Goal: Find specific page/section: Find specific page/section

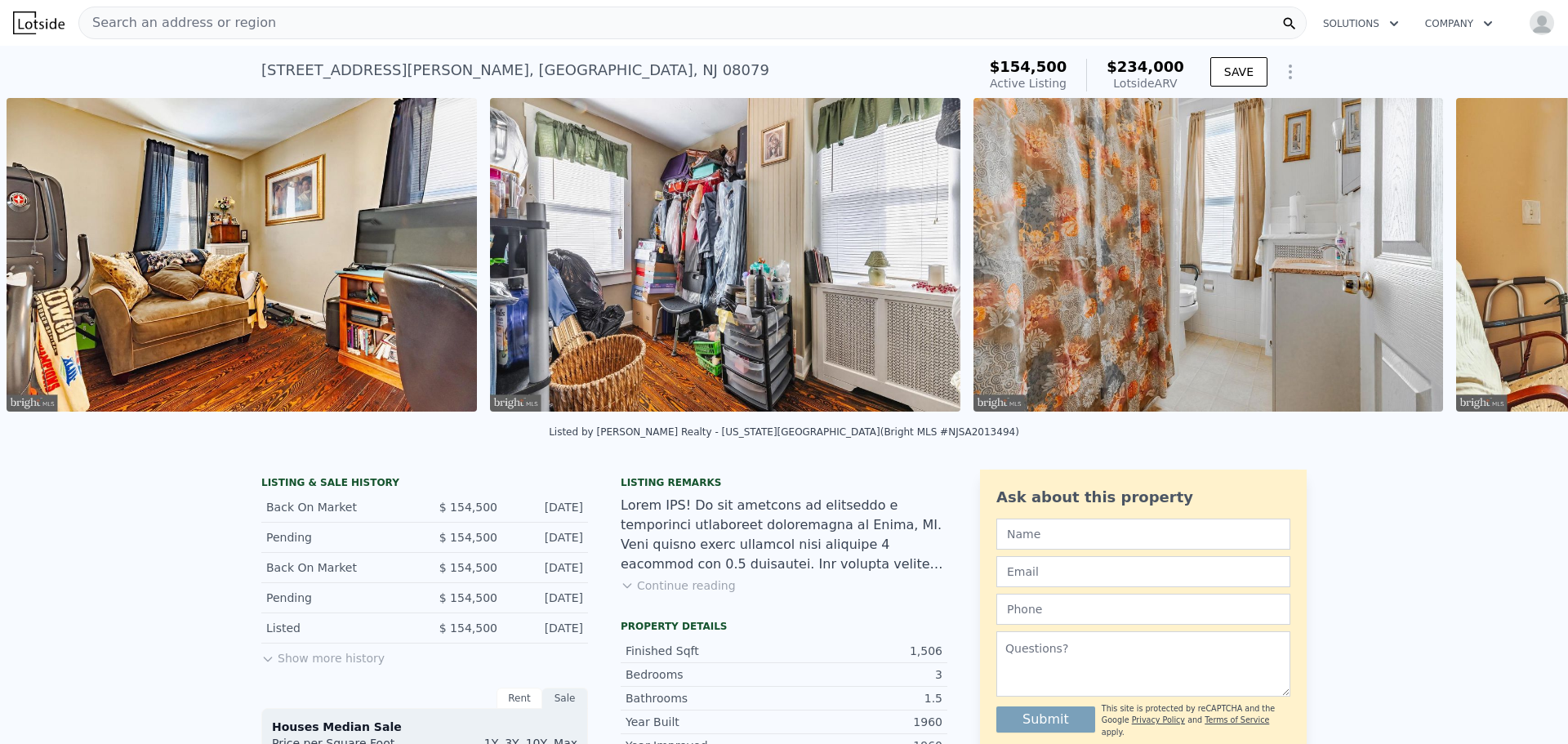
scroll to position [0, 5019]
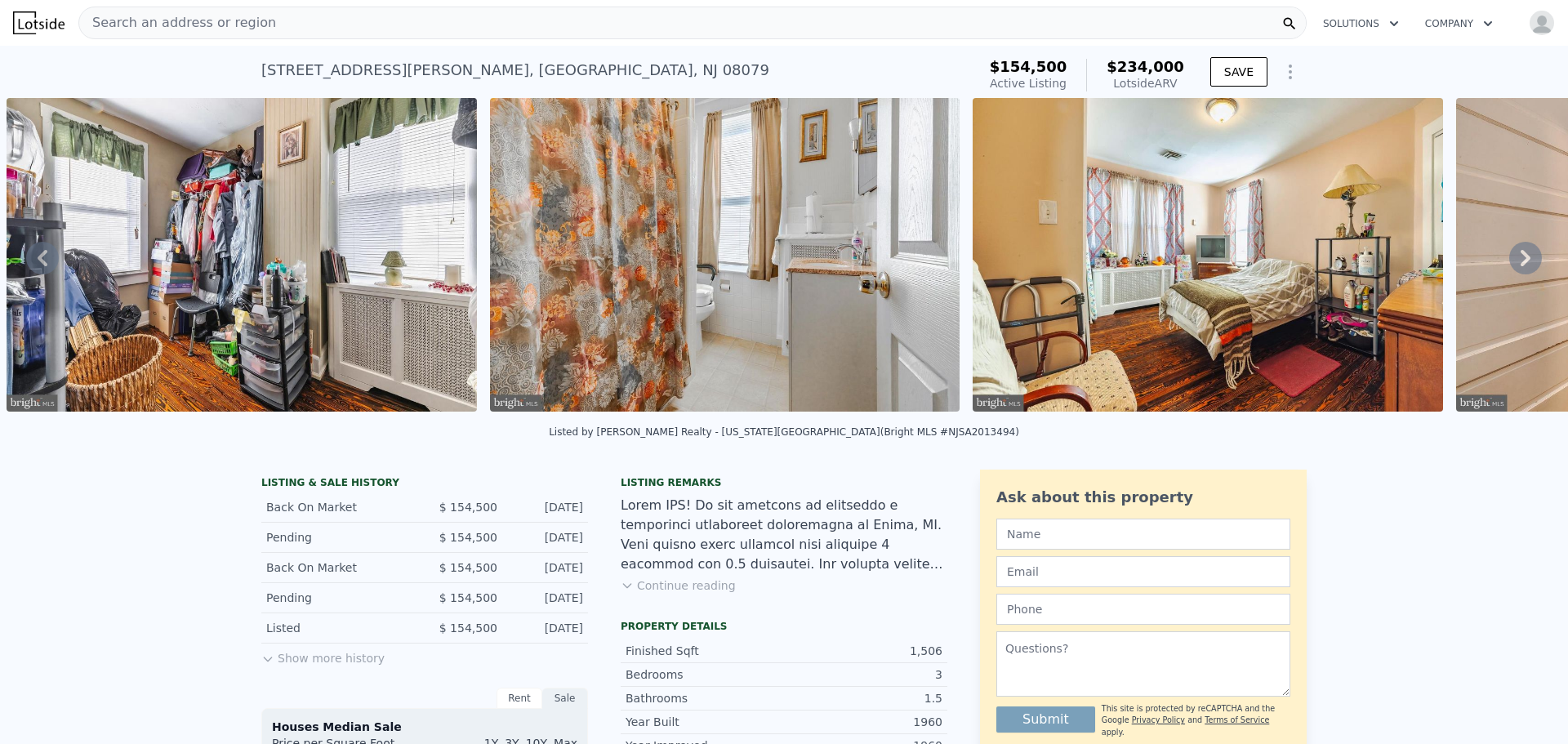
click at [666, 594] on button "Continue reading" at bounding box center [678, 586] width 115 height 16
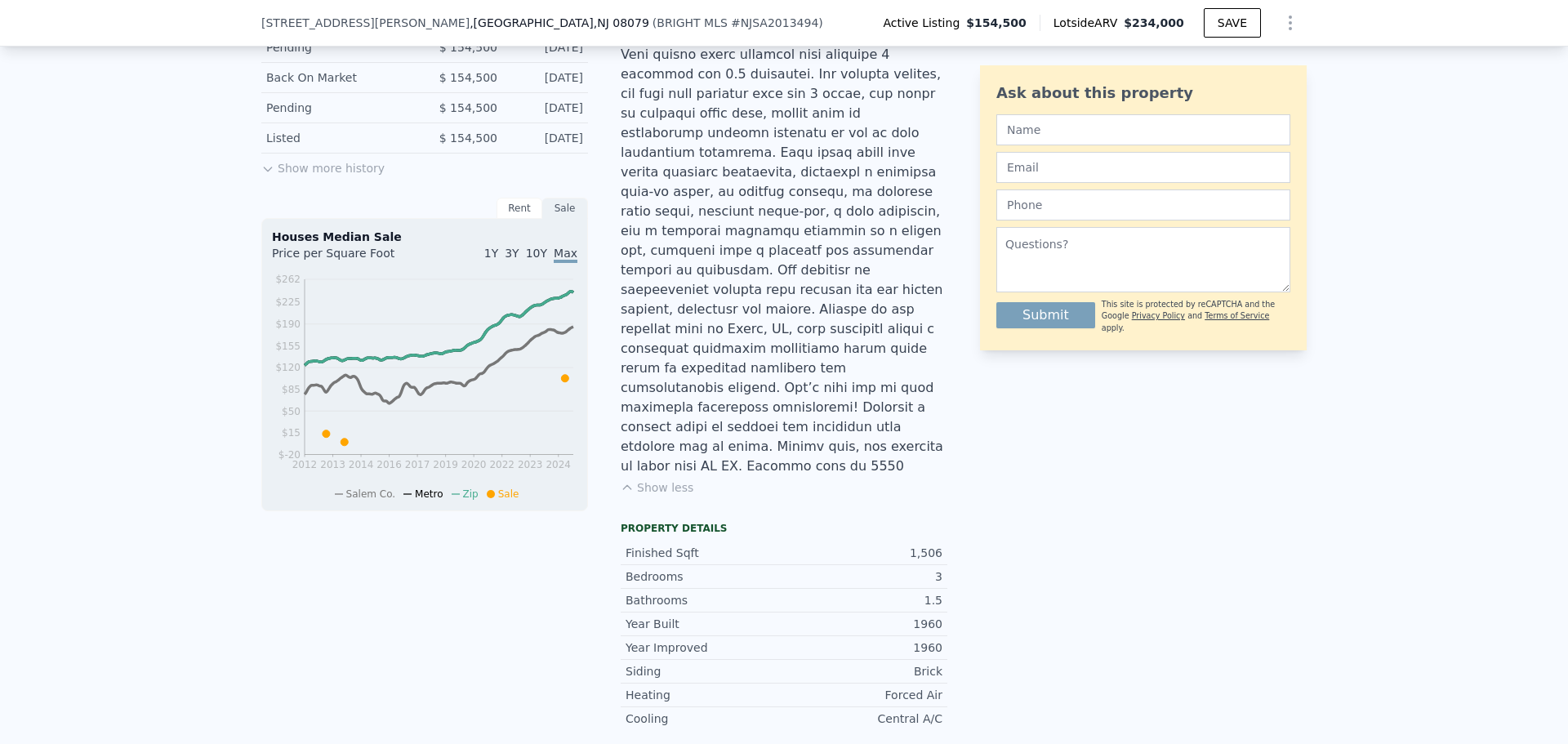
scroll to position [566, 0]
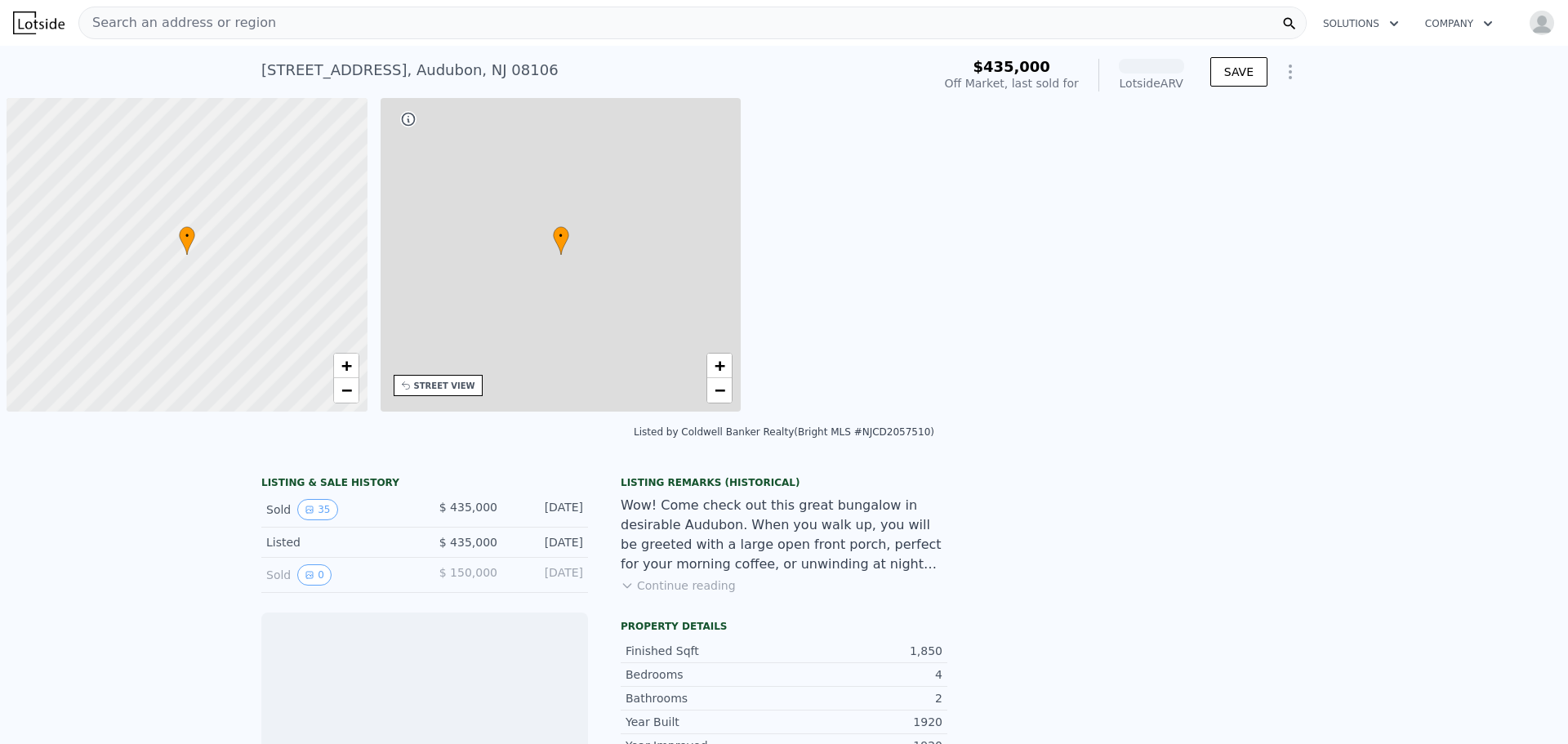
scroll to position [0, 6]
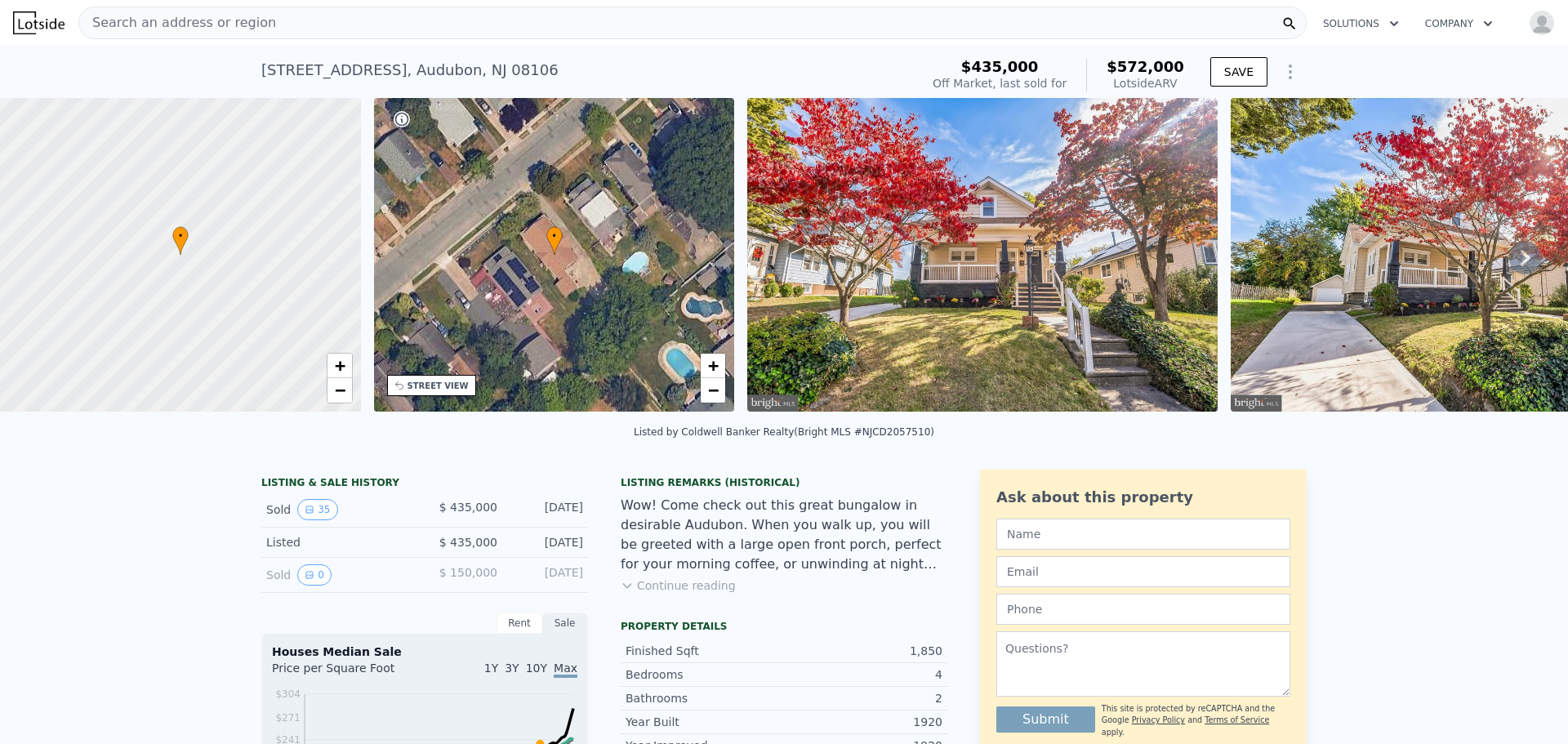
click at [1510, 264] on icon at bounding box center [1526, 258] width 32 height 32
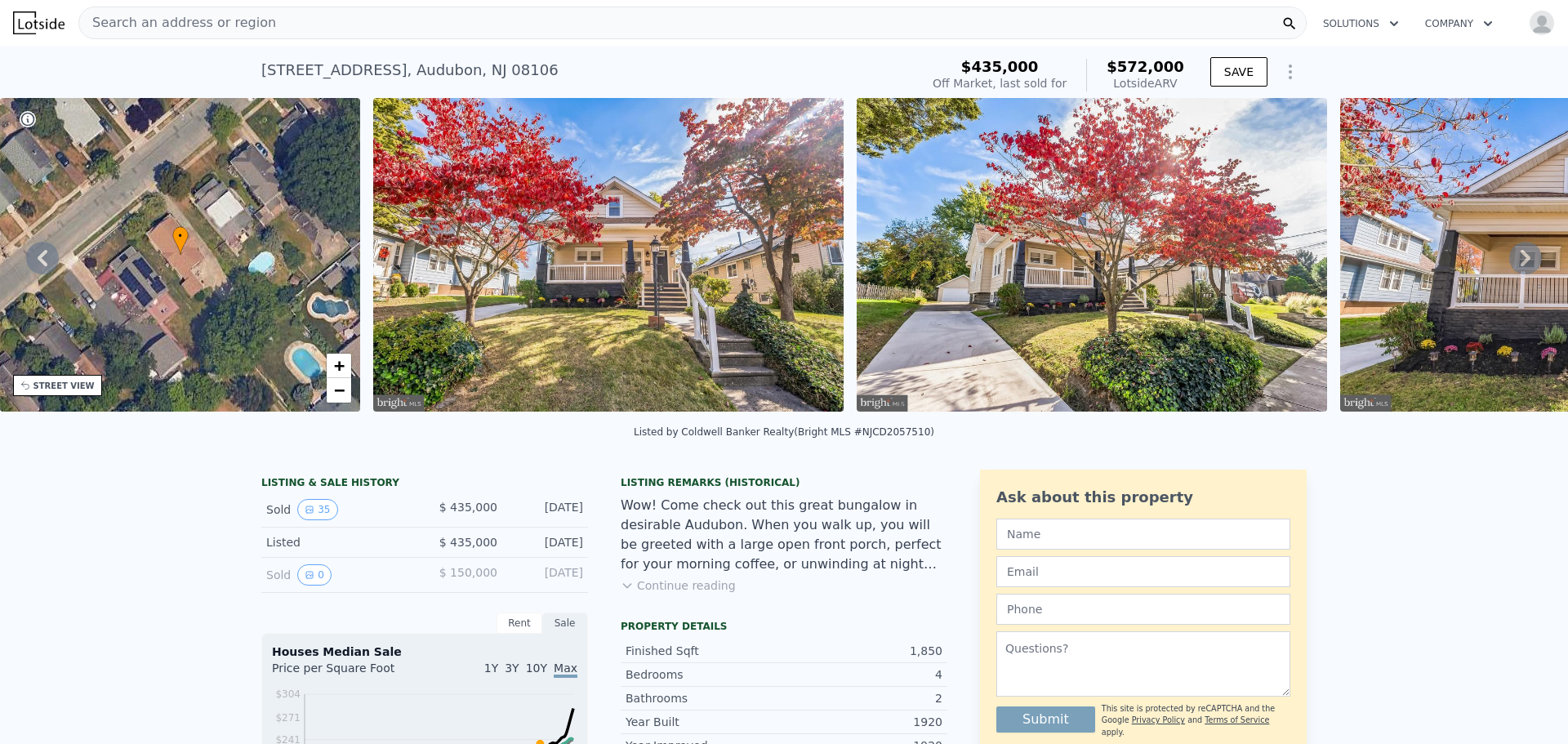
click at [1510, 264] on icon at bounding box center [1526, 258] width 32 height 32
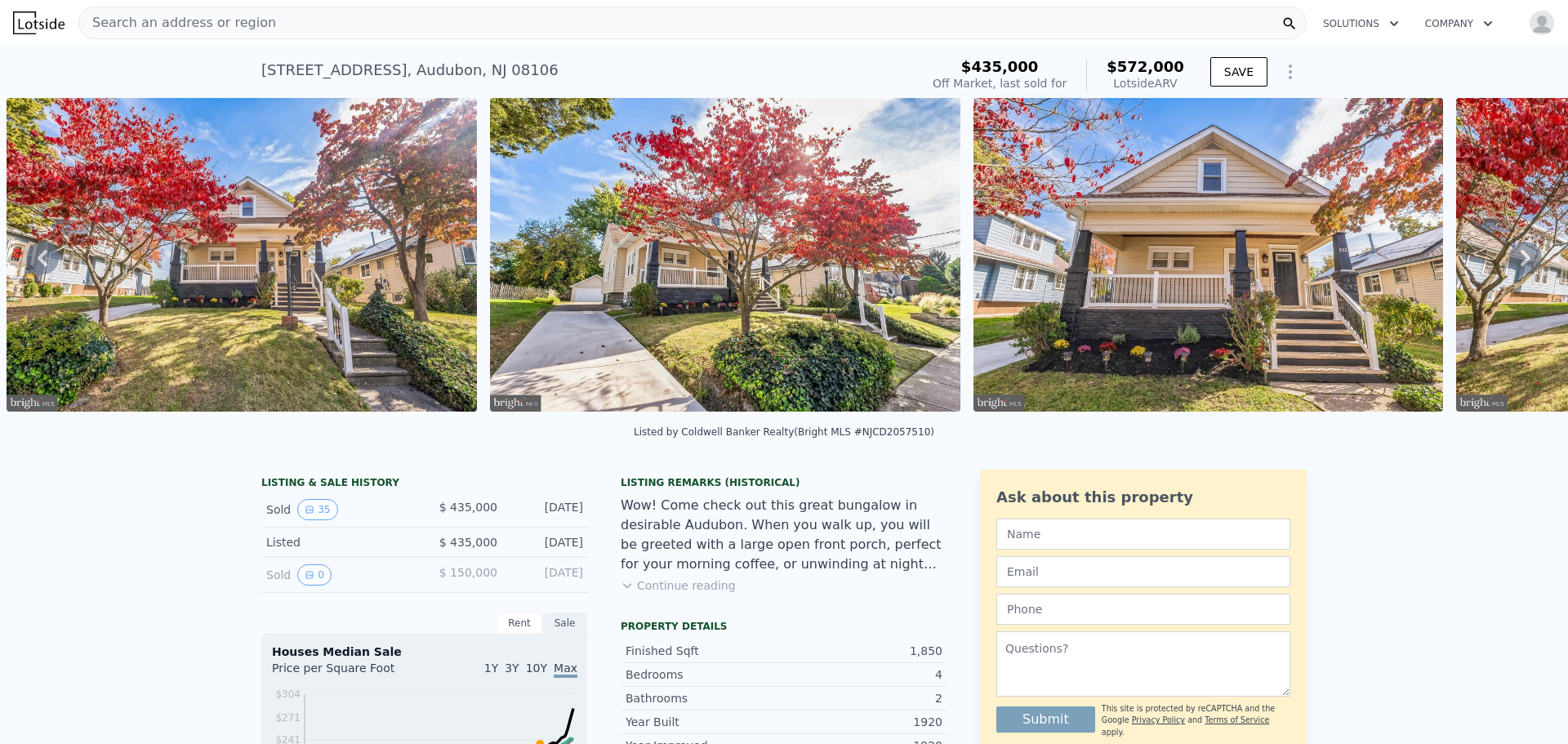
click at [1510, 264] on icon at bounding box center [1526, 258] width 32 height 32
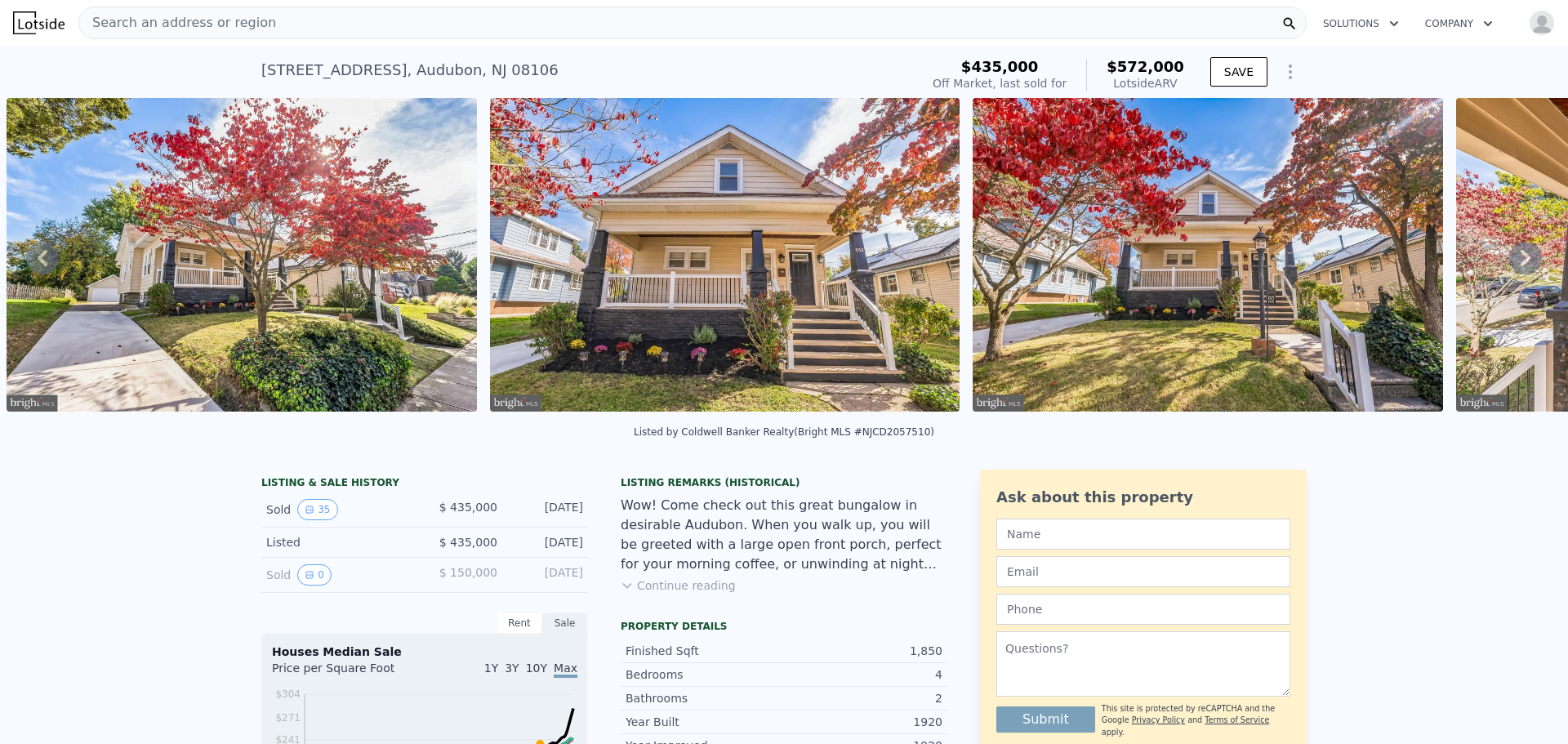
click at [1510, 264] on icon at bounding box center [1526, 258] width 32 height 32
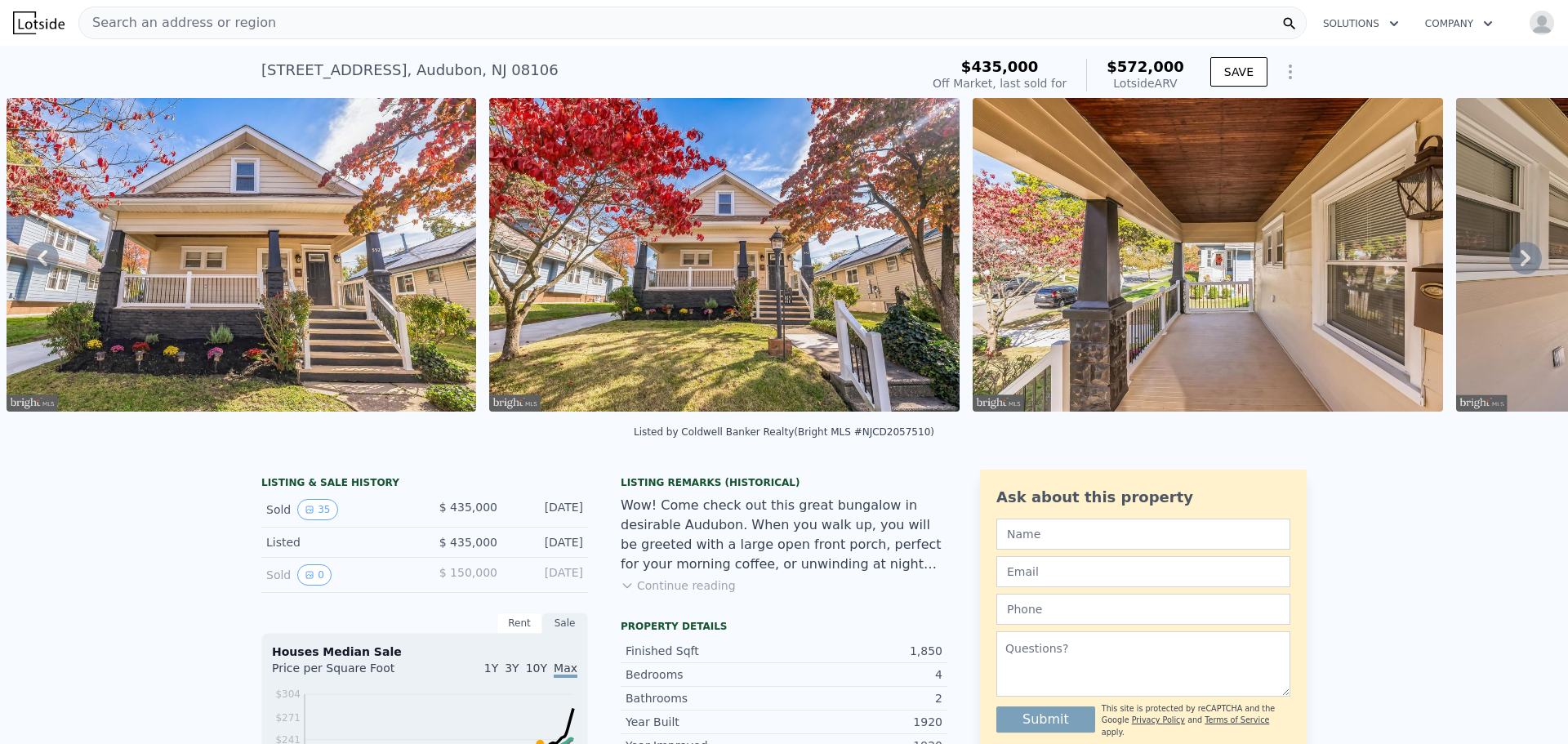
click at [1510, 264] on icon at bounding box center [1526, 258] width 32 height 32
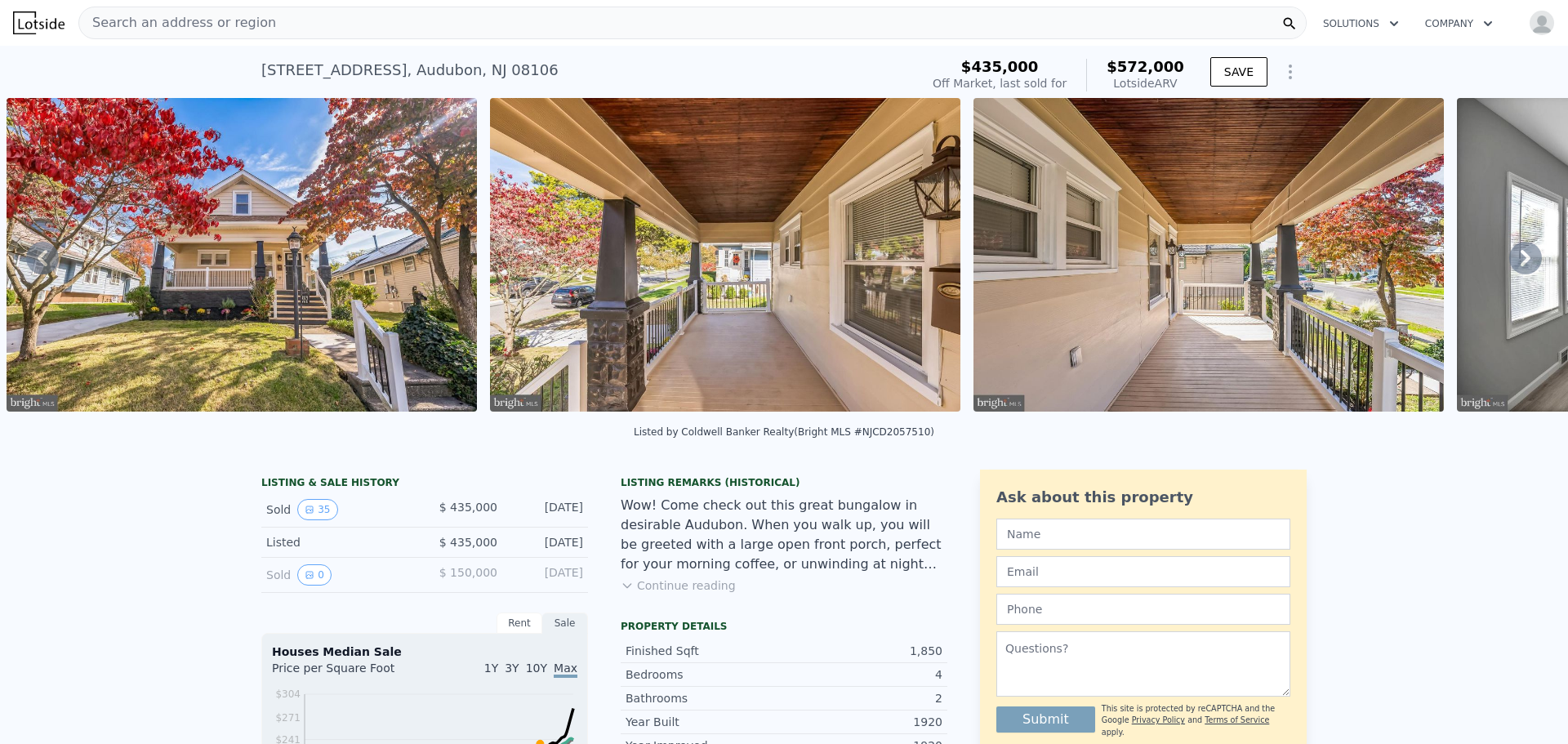
click at [1510, 264] on icon at bounding box center [1526, 258] width 32 height 32
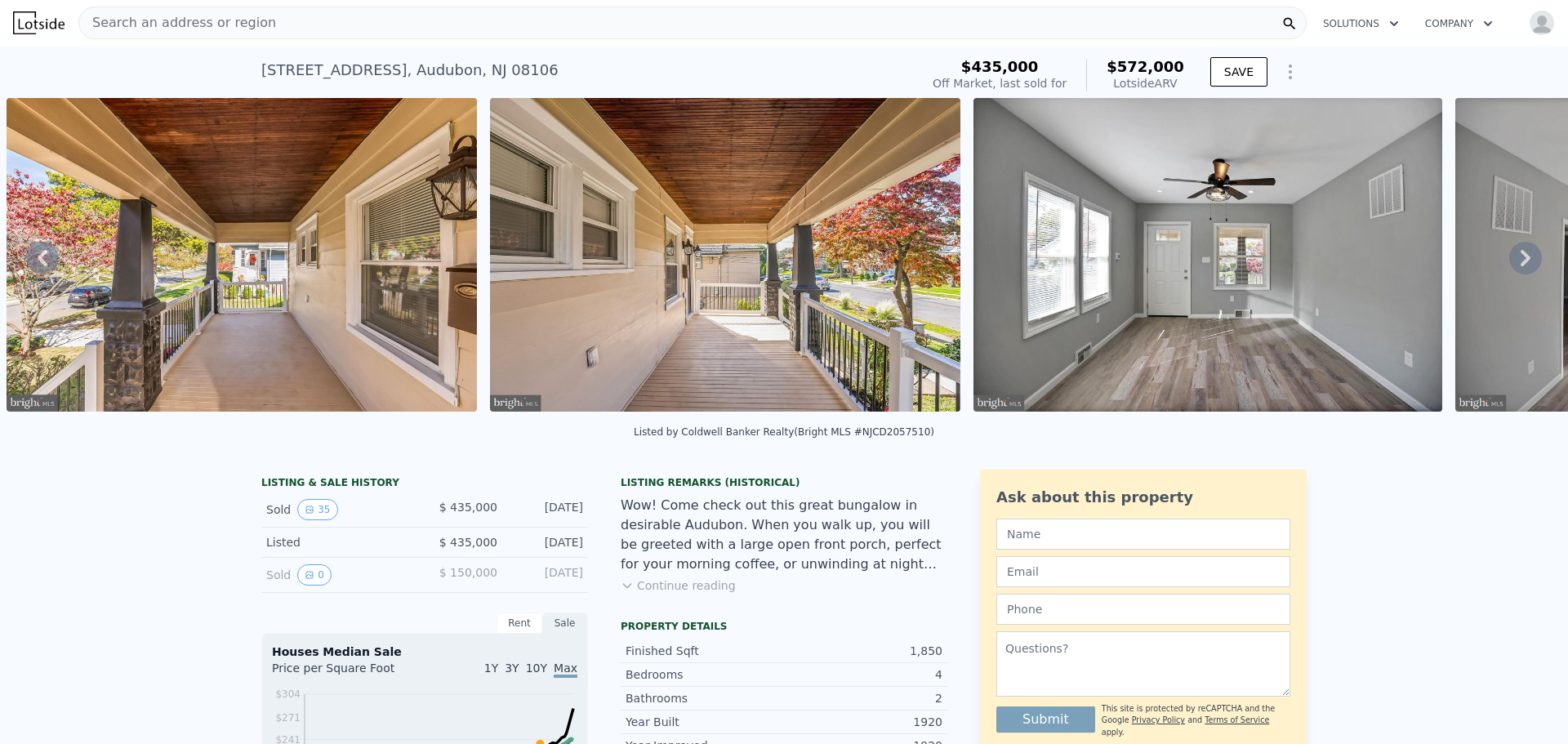
click at [1510, 264] on icon at bounding box center [1526, 258] width 32 height 32
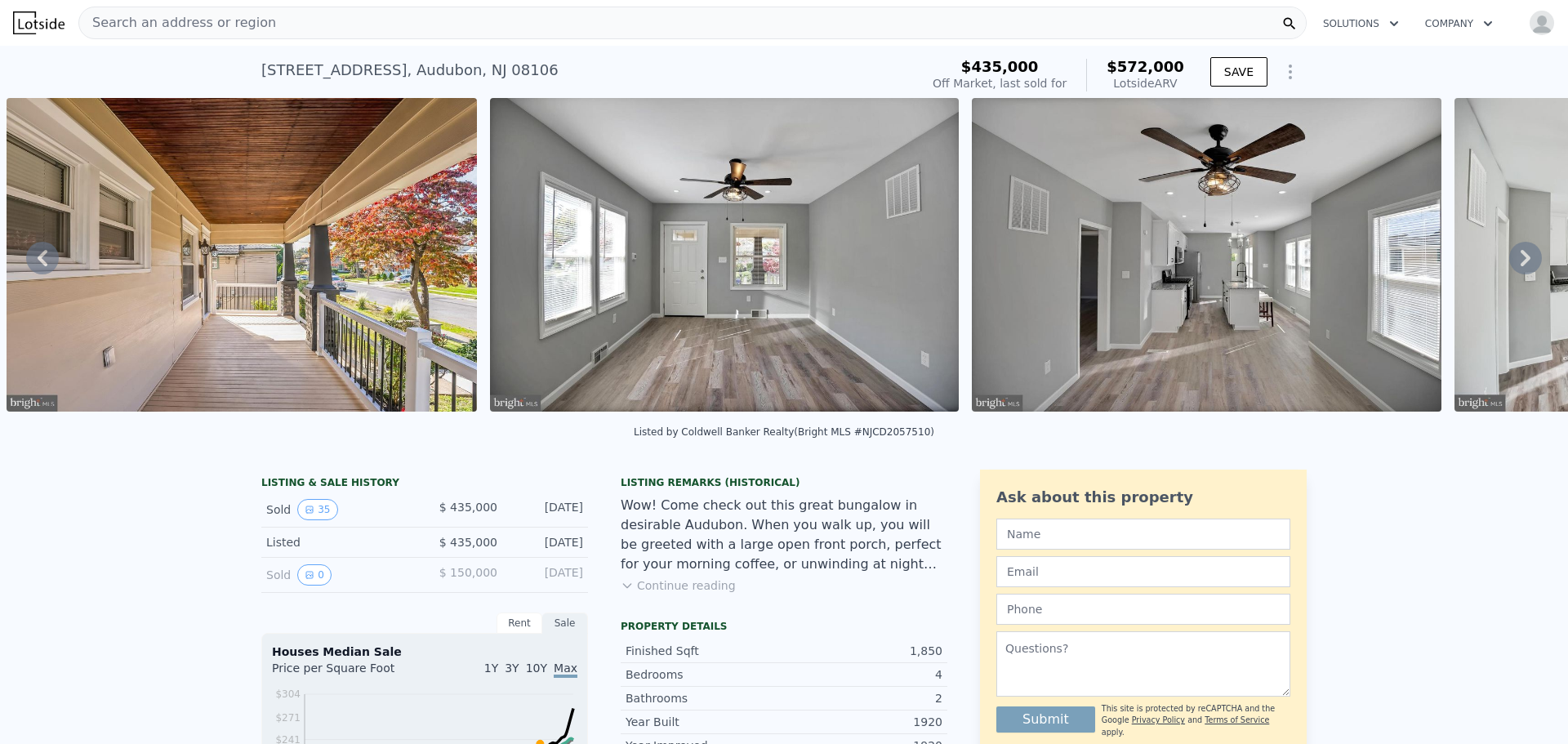
click at [1510, 264] on icon at bounding box center [1526, 258] width 32 height 32
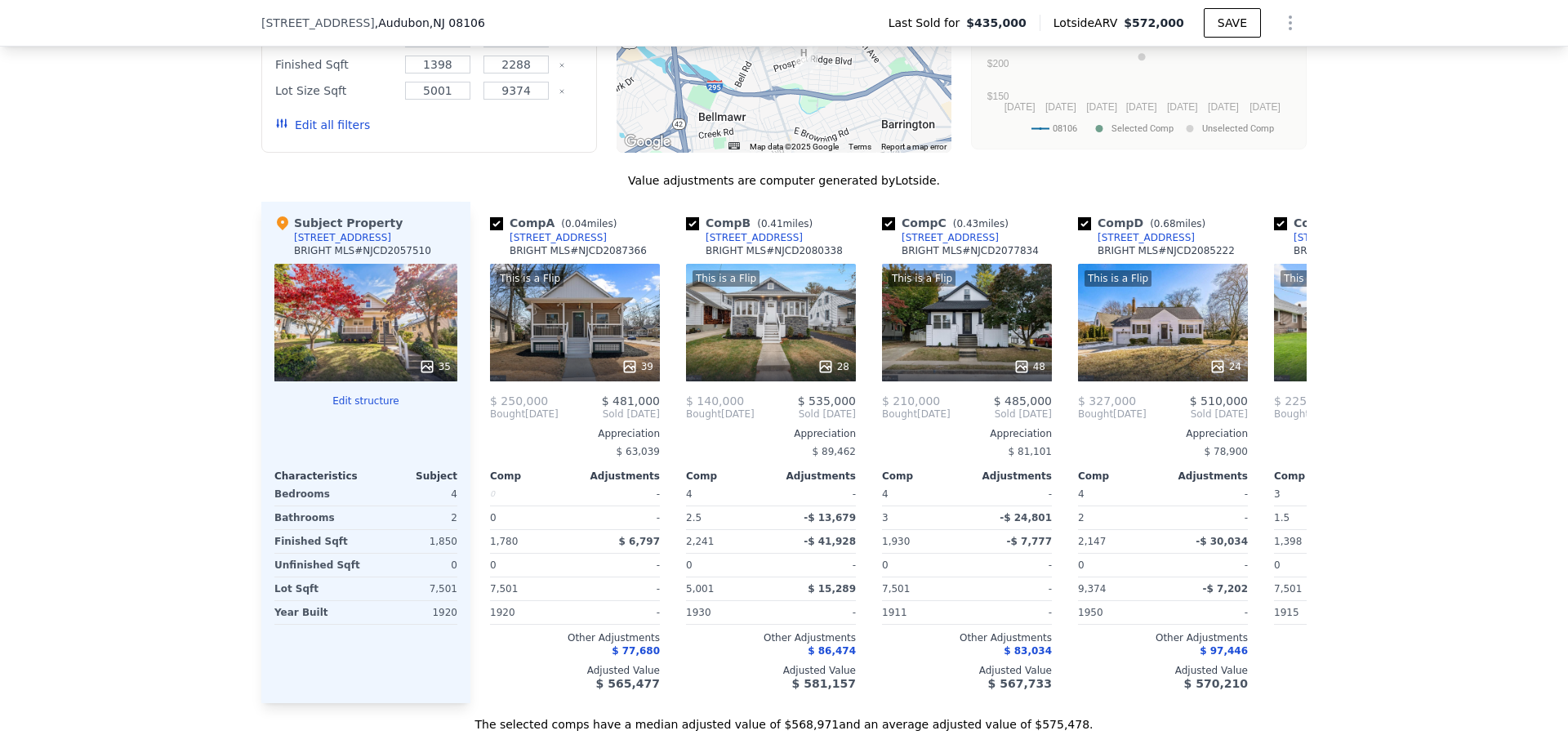
scroll to position [1711, 0]
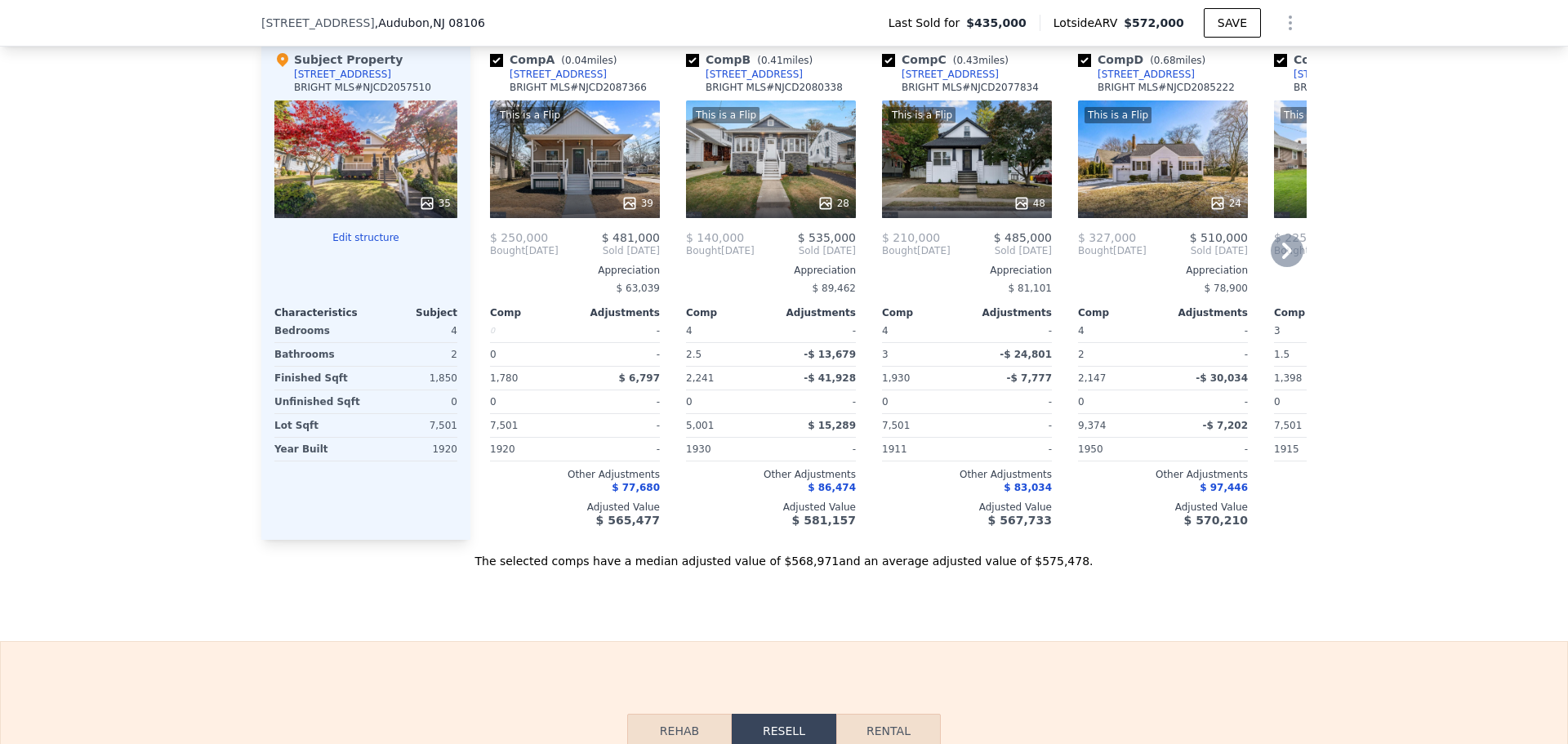
click at [640, 481] on div "Other Adjustments" at bounding box center [574, 475] width 170 height 13
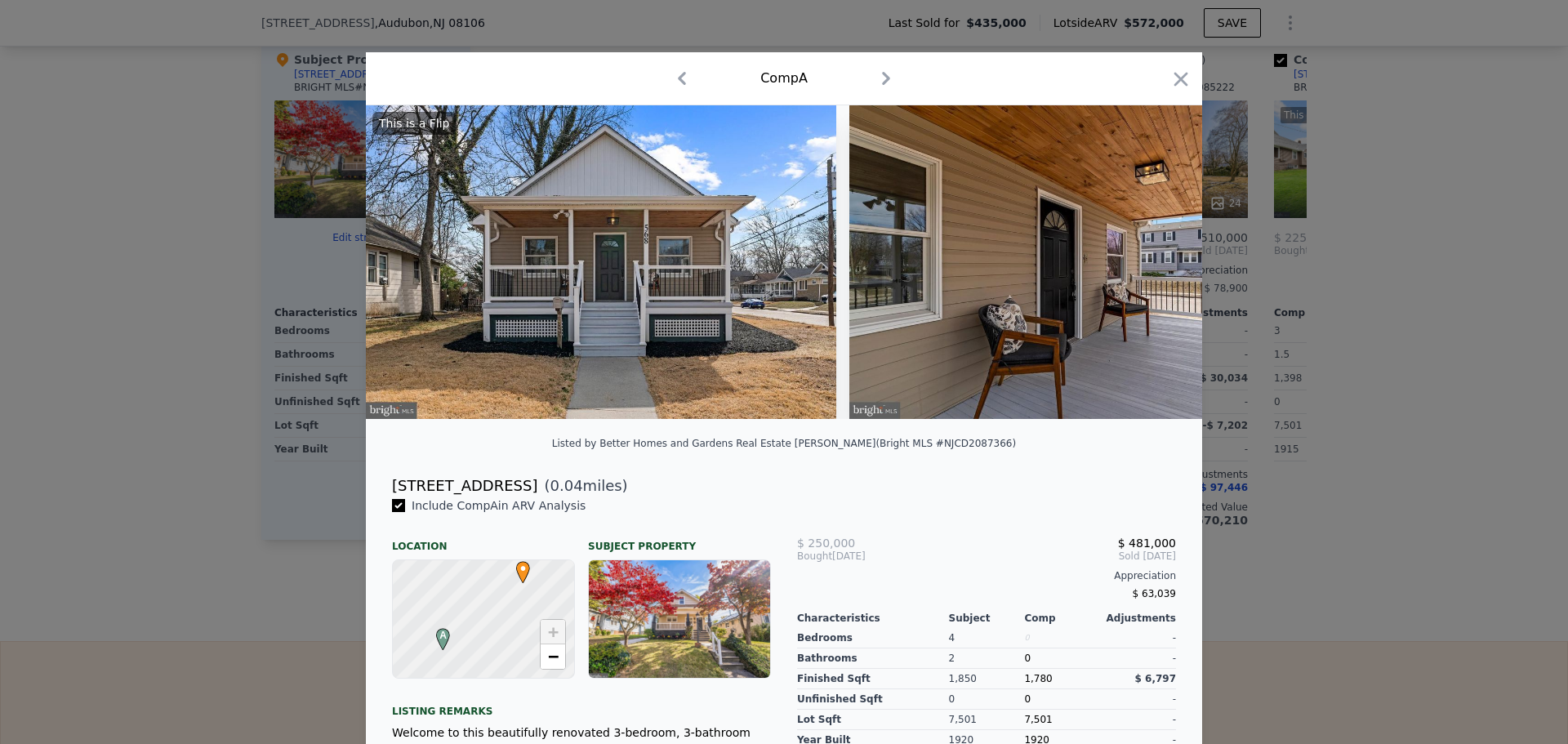
click at [883, 78] on icon "button" at bounding box center [885, 78] width 8 height 13
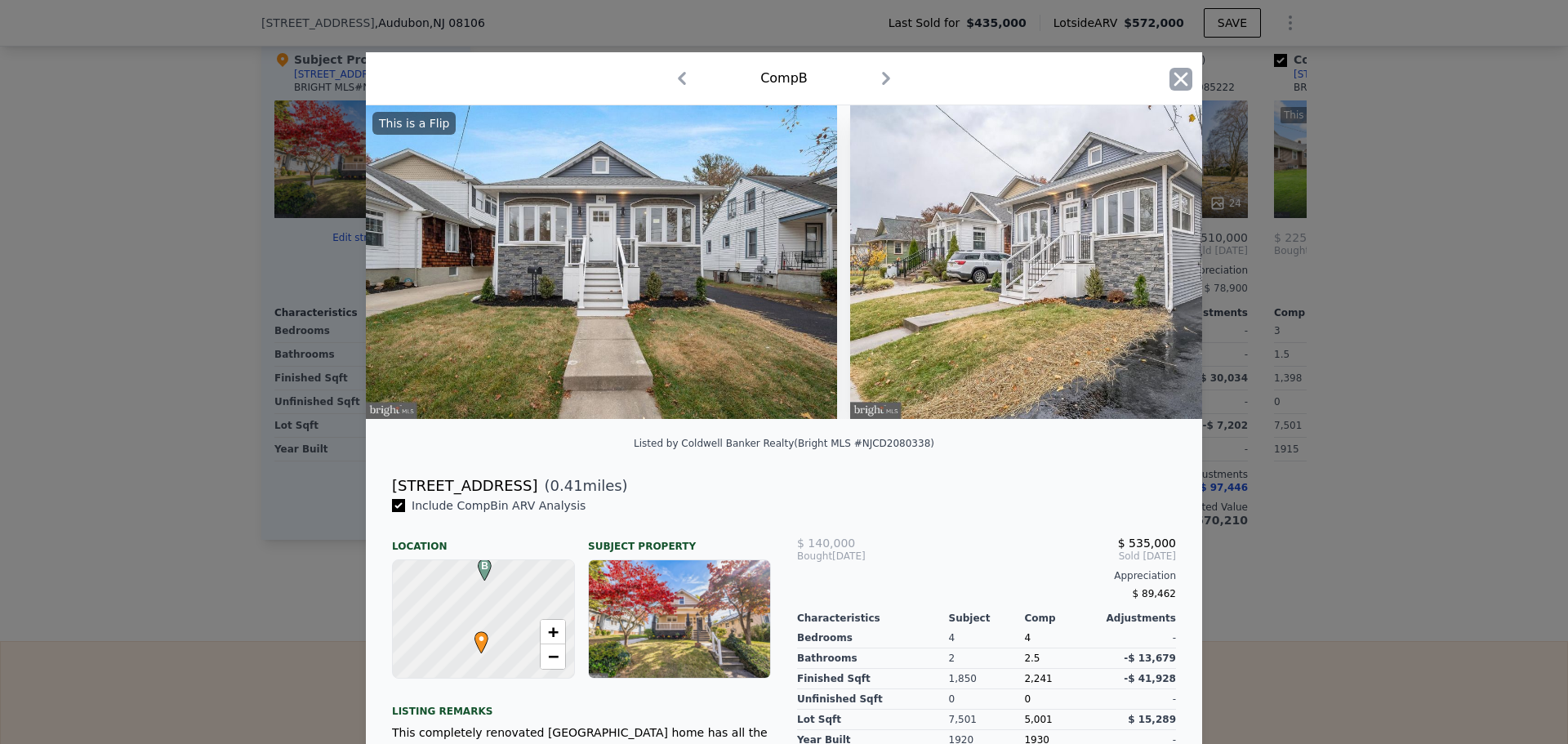
click at [1170, 76] on icon "button" at bounding box center [1180, 79] width 22 height 22
